Goal: Task Accomplishment & Management: Manage account settings

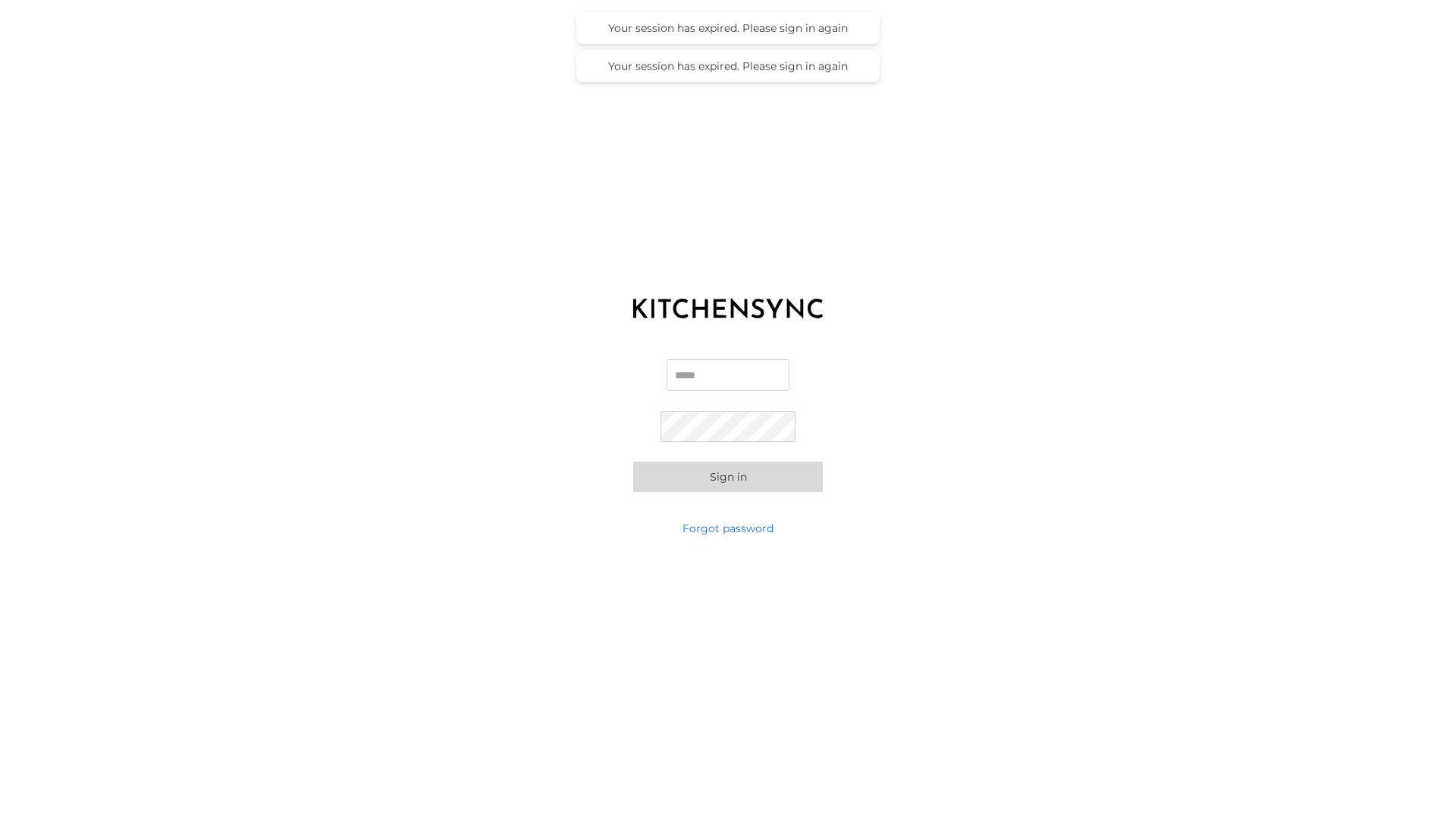
click at [722, 372] on input "Email" at bounding box center [728, 375] width 123 height 32
click at [0, 820] on com-1password-button at bounding box center [0, 821] width 0 height 0
type input "**********"
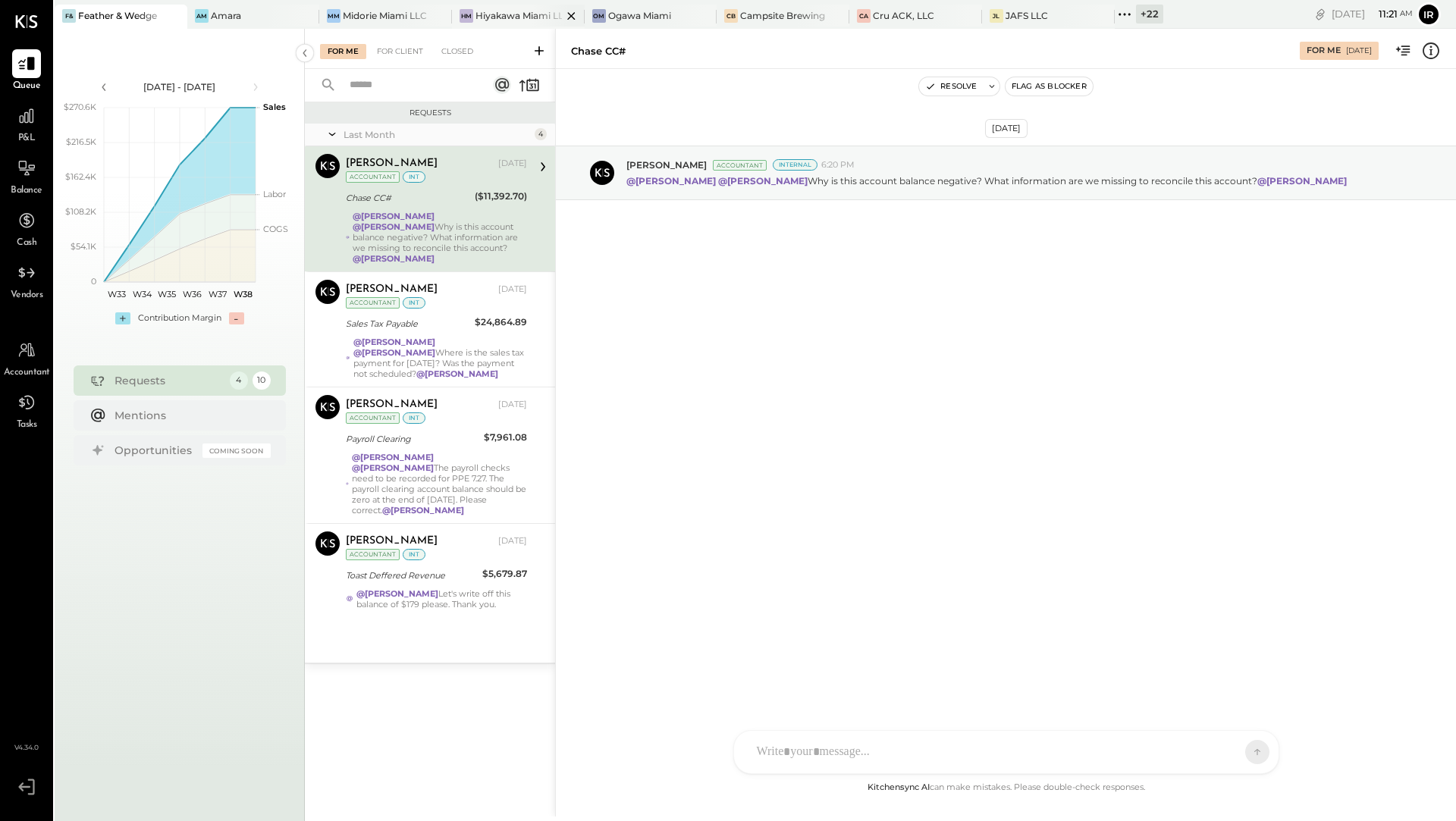
click at [494, 16] on div "Hiyakawa Miami LLC" at bounding box center [518, 15] width 86 height 13
